Goal: Contribute content: Add original content to the website for others to see

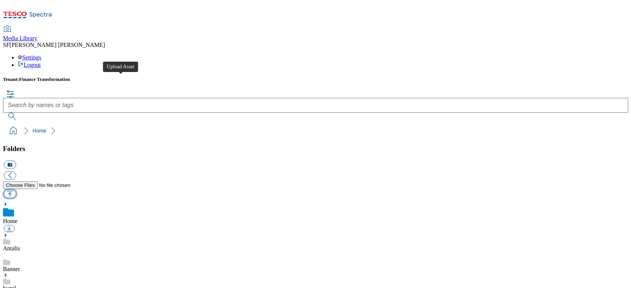
click at [16, 190] on button "button" at bounding box center [10, 194] width 12 height 8
type input "C:\fakepath\700000366001.jpg"
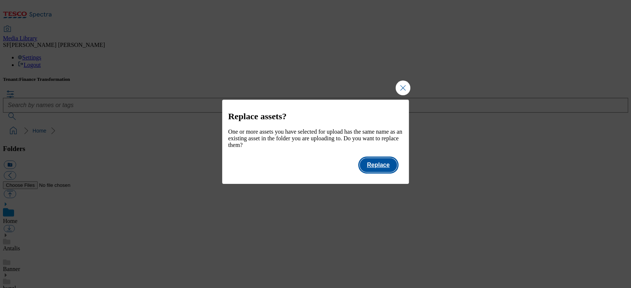
click at [378, 167] on button "Replace" at bounding box center [377, 165] width 37 height 14
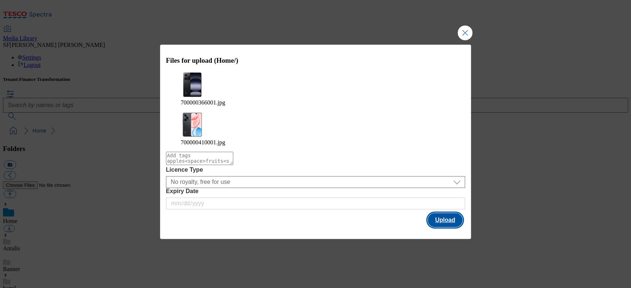
click at [447, 213] on button "Upload" at bounding box center [444, 220] width 35 height 14
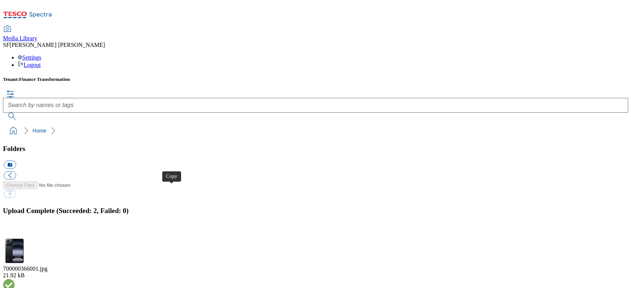
click at [15, 231] on button "button" at bounding box center [9, 234] width 11 height 7
